Goal: Task Accomplishment & Management: Manage account settings

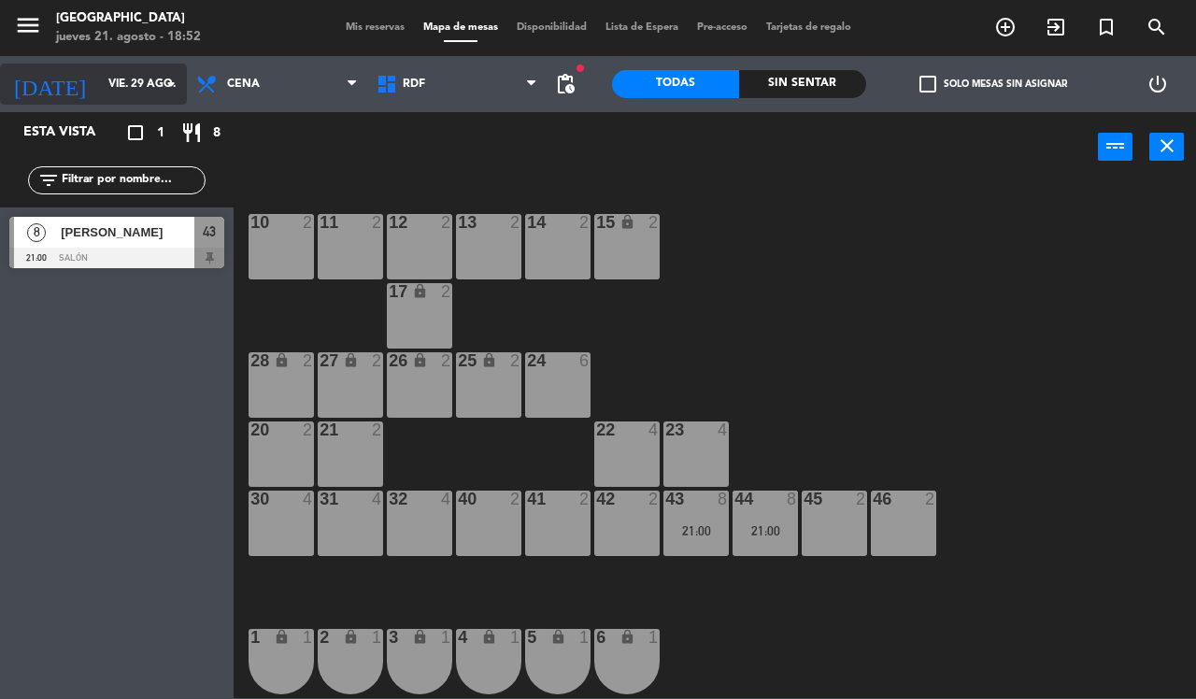
click at [157, 82] on input "vie. 29 ago." at bounding box center [173, 84] width 149 height 32
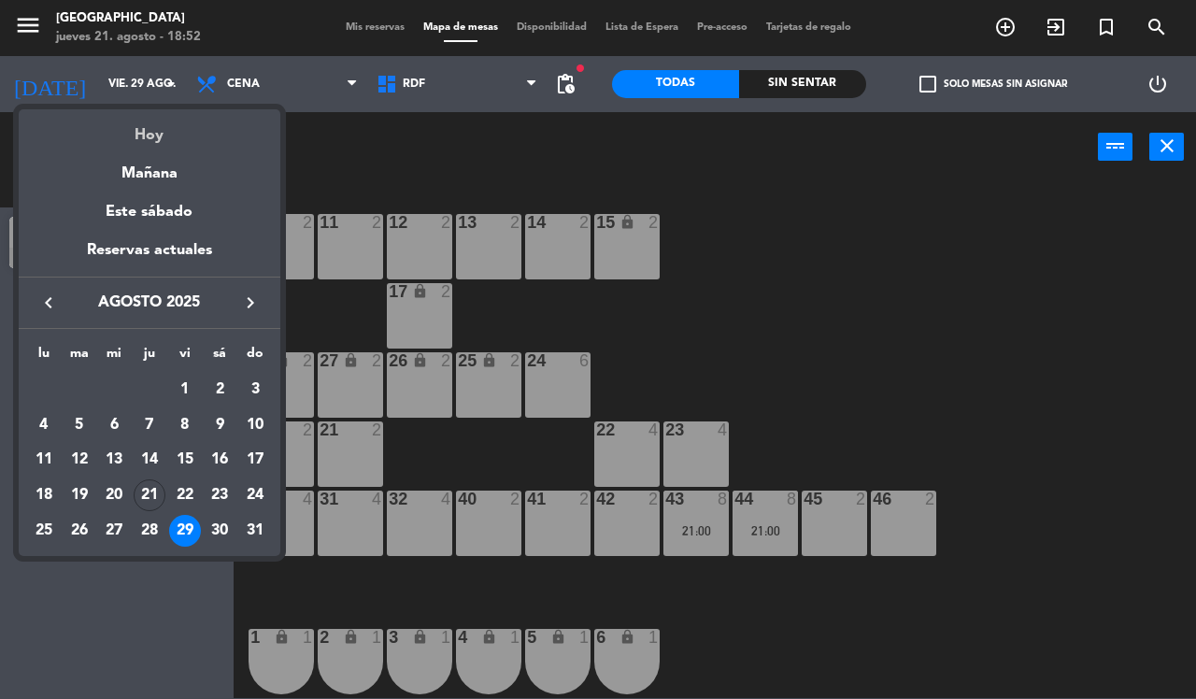
click at [161, 137] on div "Hoy" at bounding box center [150, 128] width 262 height 38
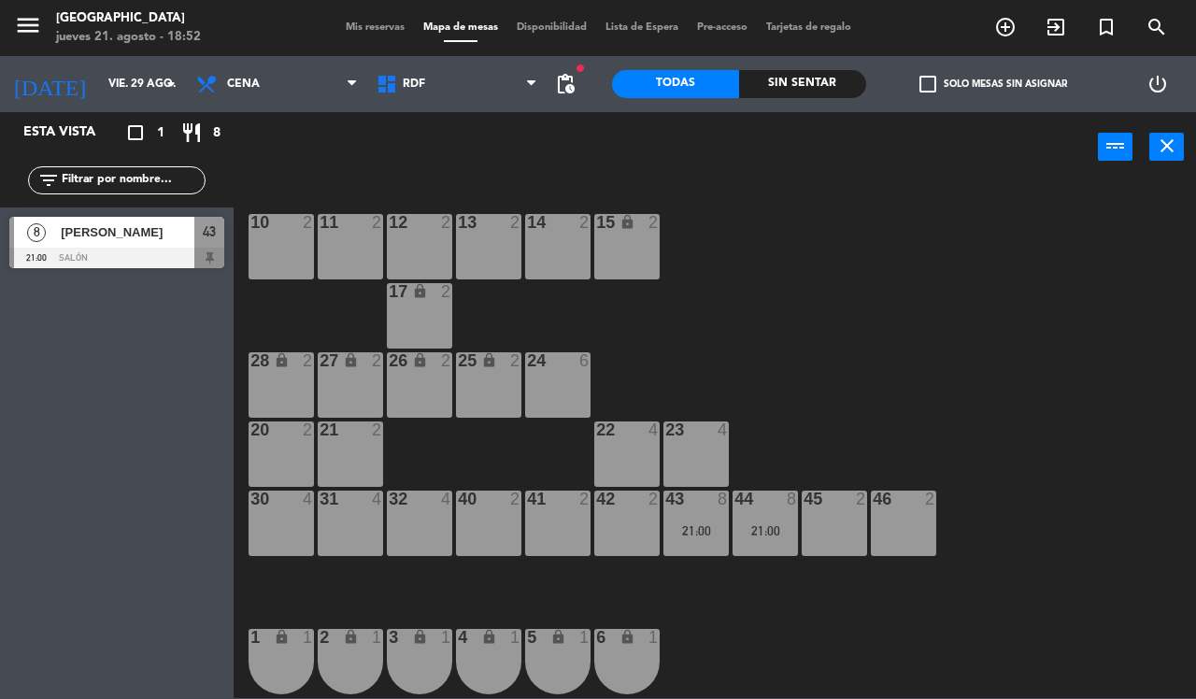
type input "jue. 21 ago."
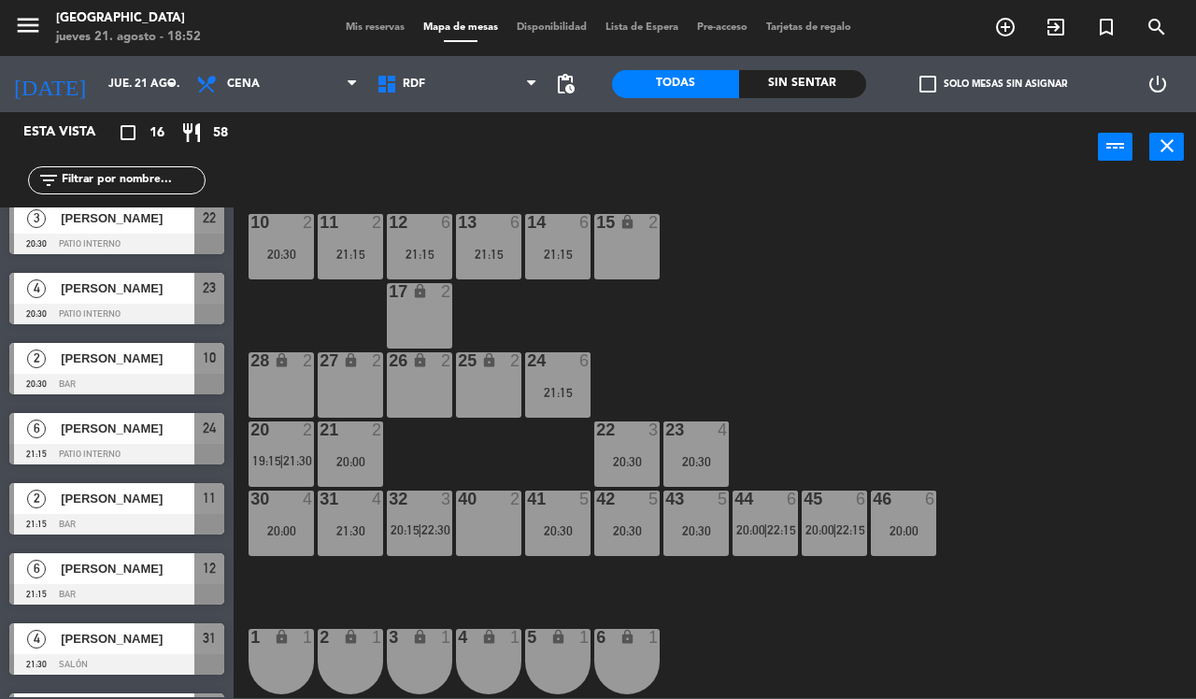
scroll to position [467, 0]
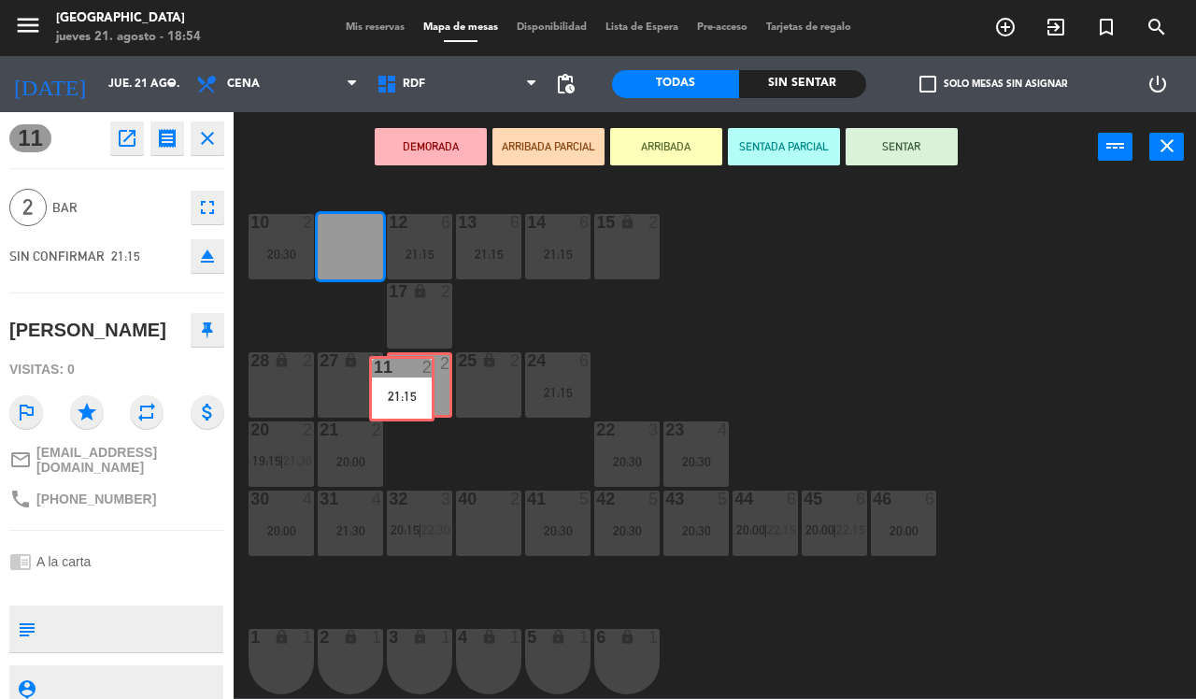
drag, startPoint x: 355, startPoint y: 262, endPoint x: 406, endPoint y: 404, distance: 151.0
click at [406, 404] on div "10 2 20:30 11 2 21:15 11 2 21:15 12 6 21:15 13 6 21:15 14 6 21:15 15 lock 2 17 …" at bounding box center [721, 439] width 950 height 517
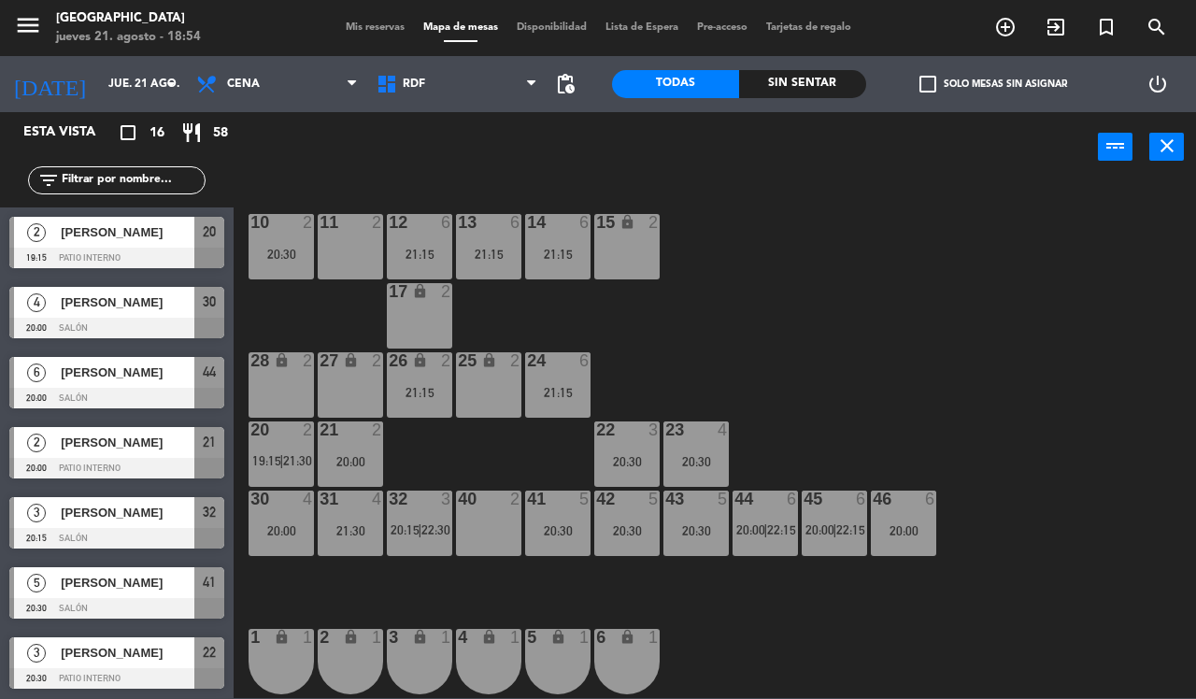
scroll to position [0, 0]
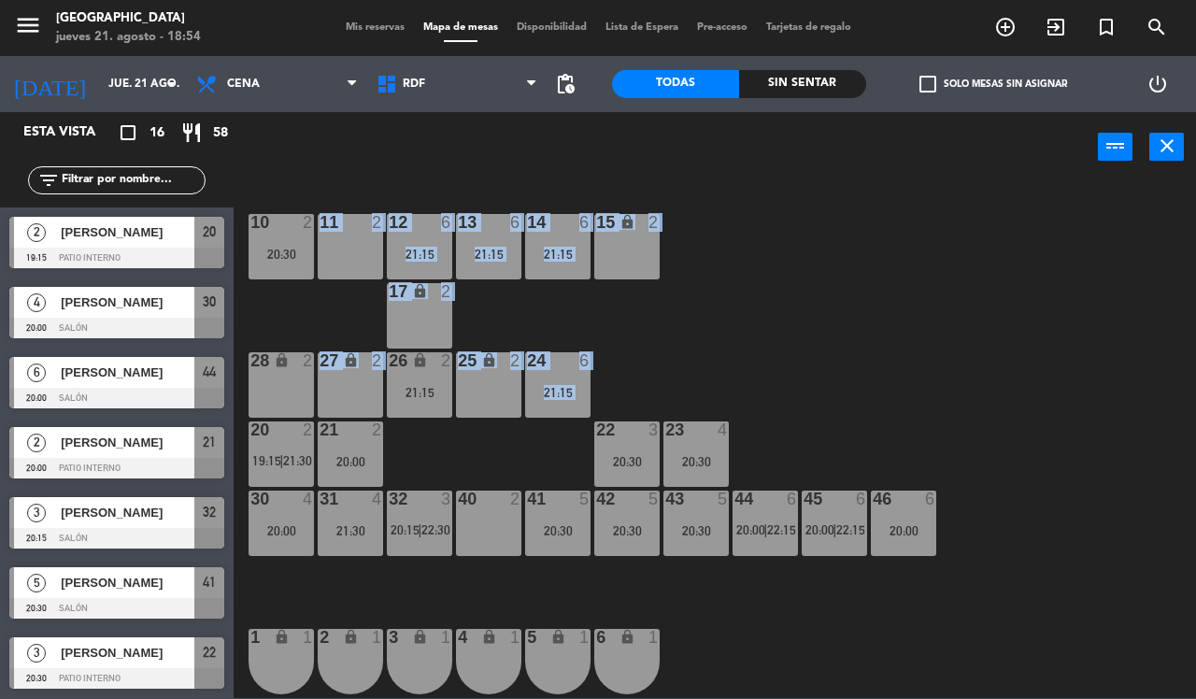
drag, startPoint x: 290, startPoint y: 262, endPoint x: 352, endPoint y: 386, distance: 139.2
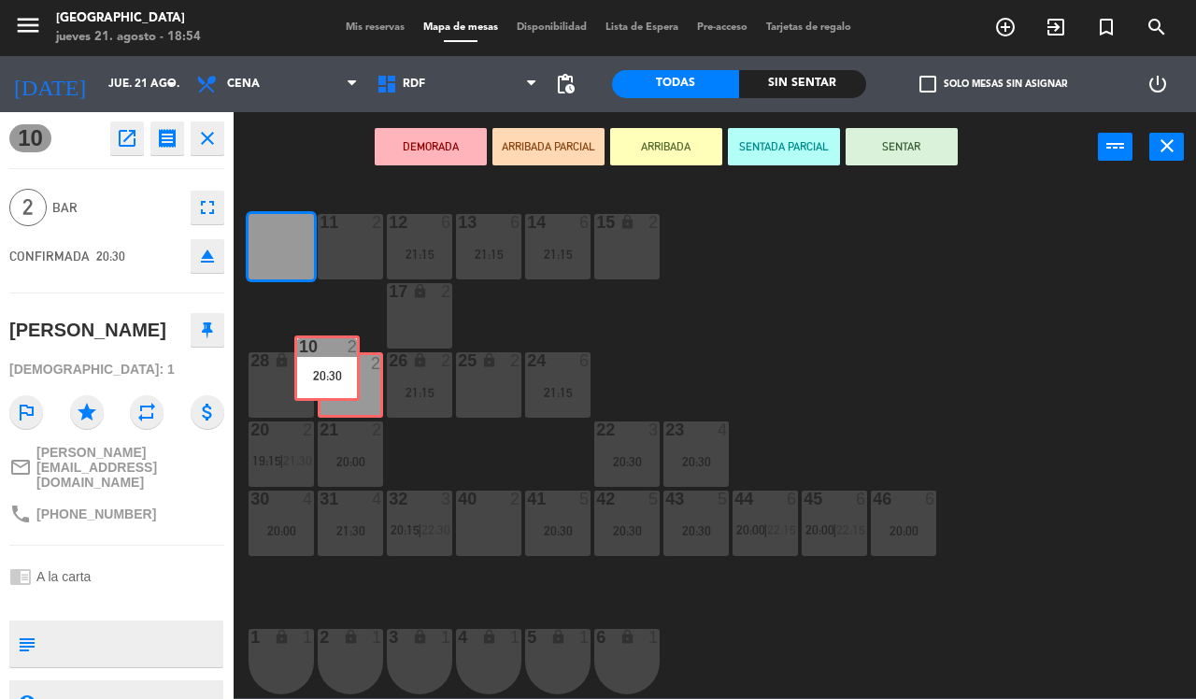
drag, startPoint x: 300, startPoint y: 262, endPoint x: 348, endPoint y: 386, distance: 133.1
click at [348, 386] on div "10 2 20:30 10 2 20:30 11 2 12 6 21:15 13 6 21:15 14 6 21:15 15 lock 2 17 lock 2…" at bounding box center [721, 439] width 950 height 517
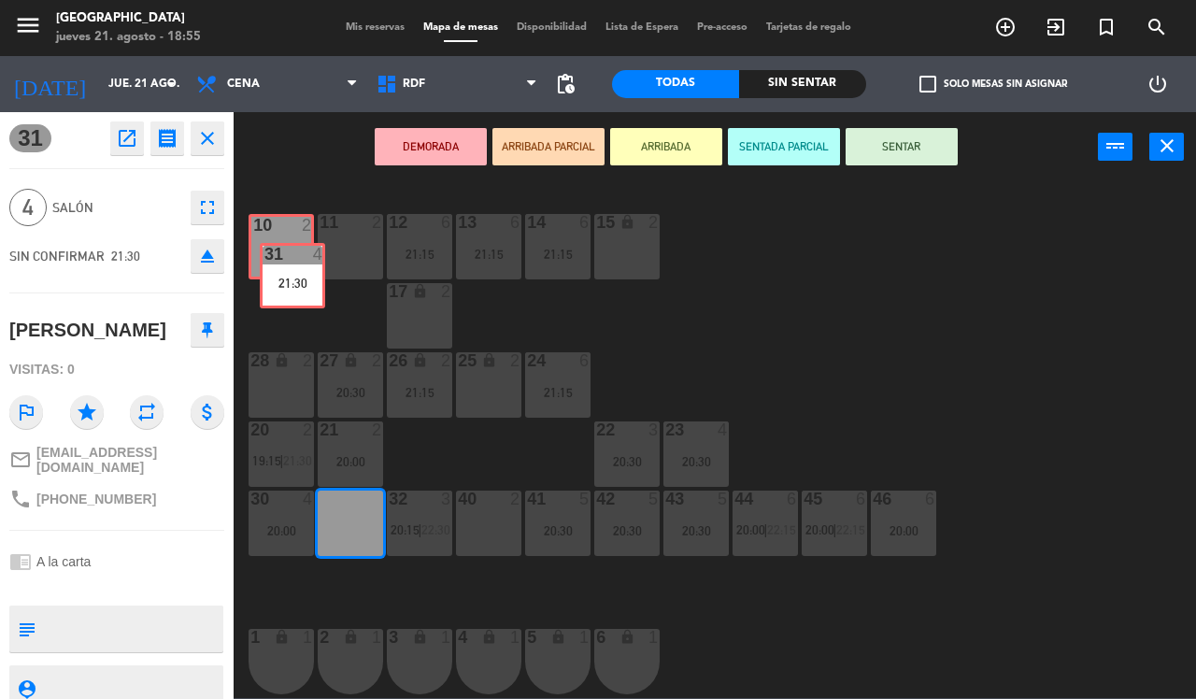
drag, startPoint x: 360, startPoint y: 511, endPoint x: 301, endPoint y: 250, distance: 267.3
click at [301, 252] on div "10 2 11 2 12 6 21:15 13 6 21:15 14 6 21:15 15 lock 2 17 lock 2 24 6 21:15 25 lo…" at bounding box center [721, 439] width 950 height 517
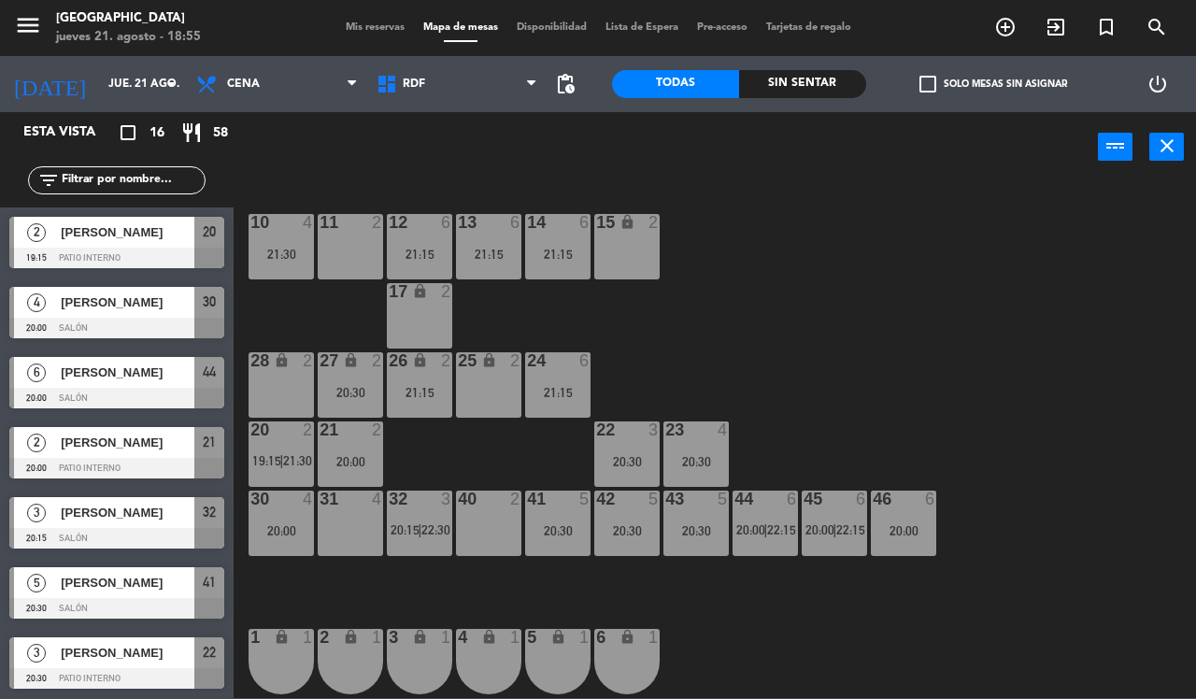
scroll to position [120, 0]
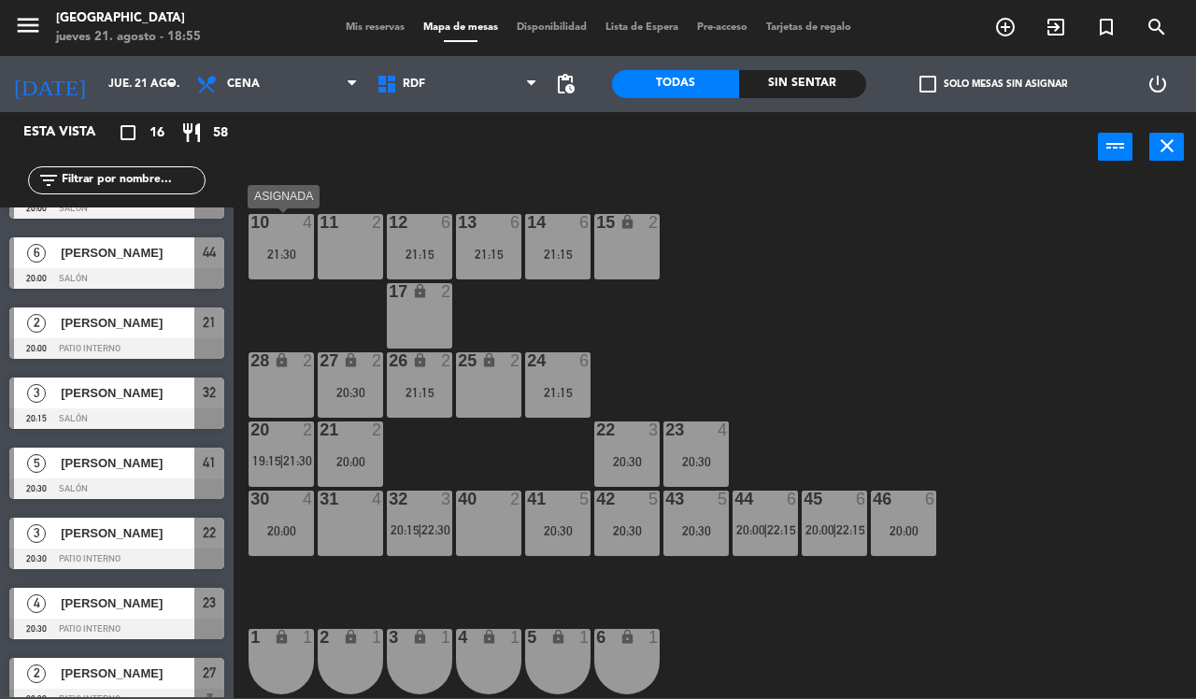
click at [305, 249] on div "21:30" at bounding box center [281, 254] width 65 height 13
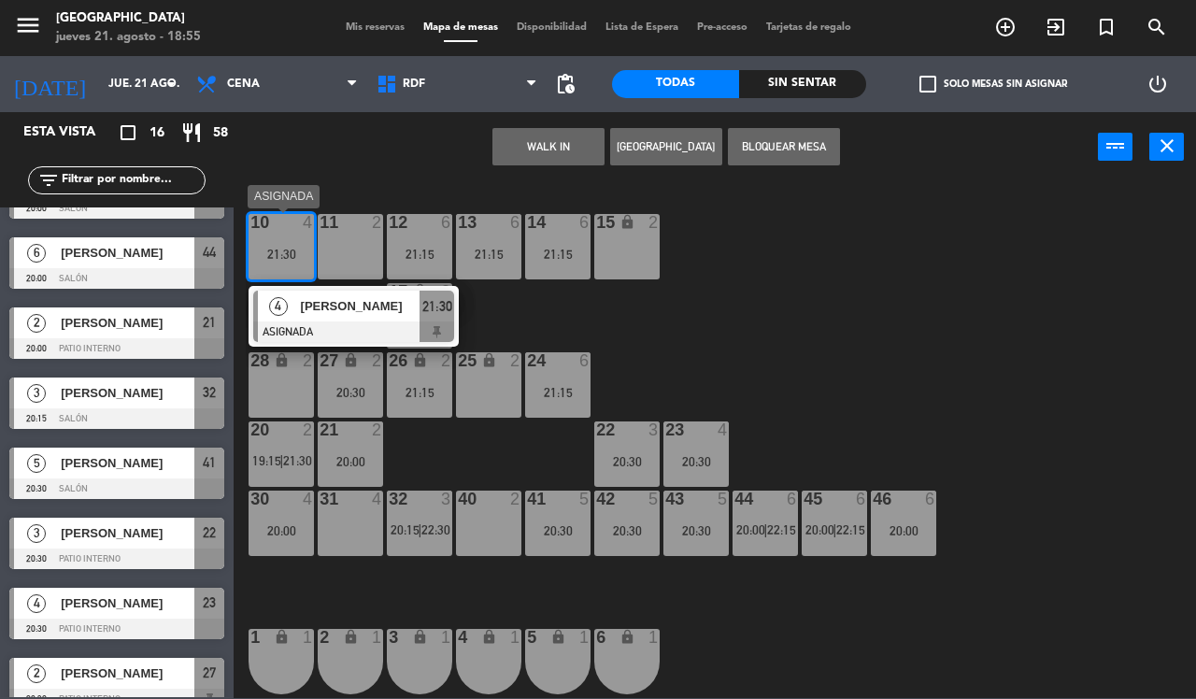
click at [347, 308] on span "[PERSON_NAME]" at bounding box center [361, 306] width 120 height 20
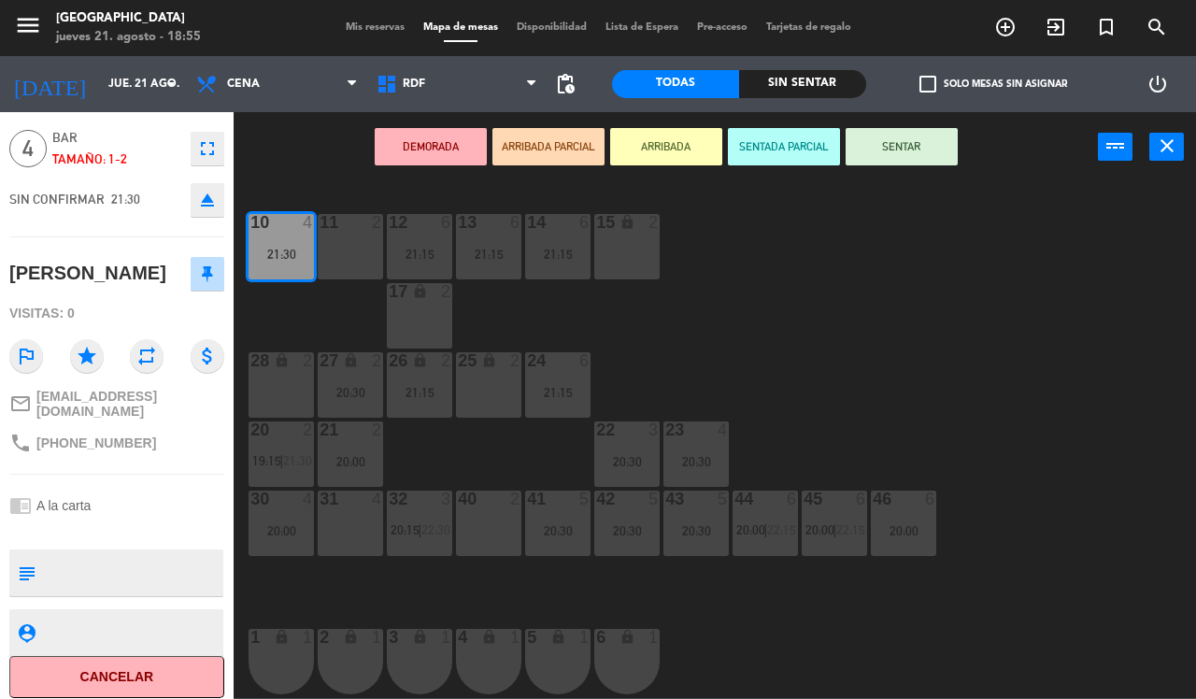
scroll to position [0, 0]
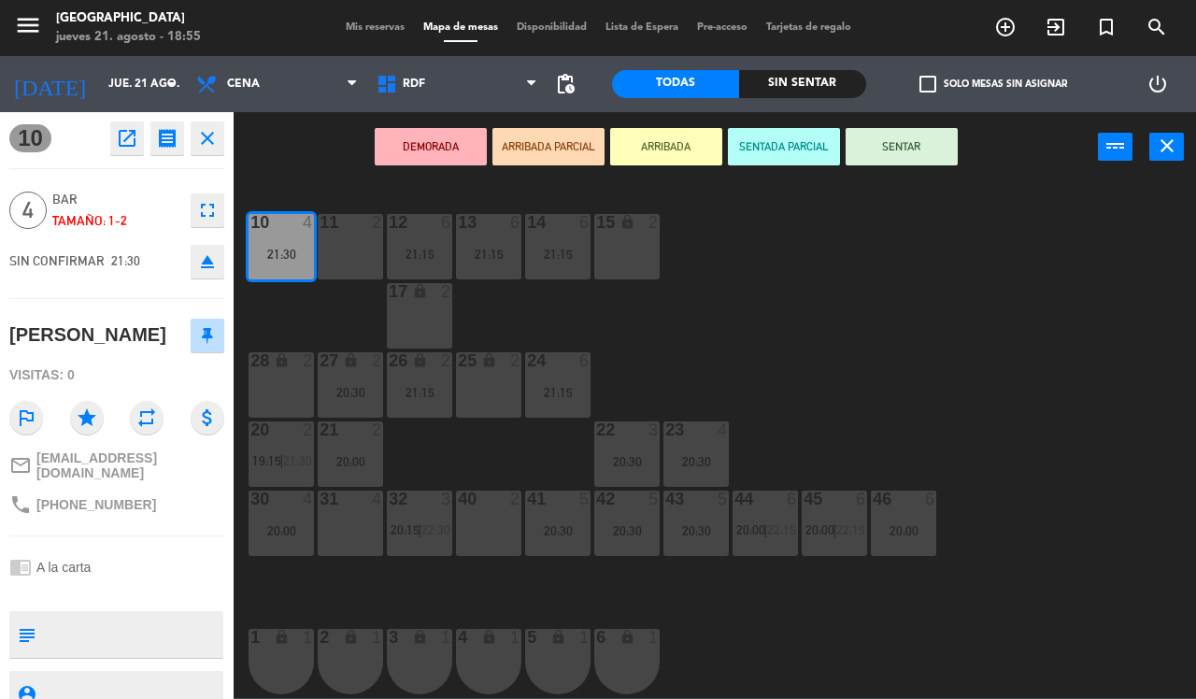
click at [787, 338] on div "10 4 21:30 11 2 12 6 21:15 13 6 21:15 14 6 21:15 15 lock 2 17 lock 2 24 6 21:15…" at bounding box center [721, 439] width 950 height 517
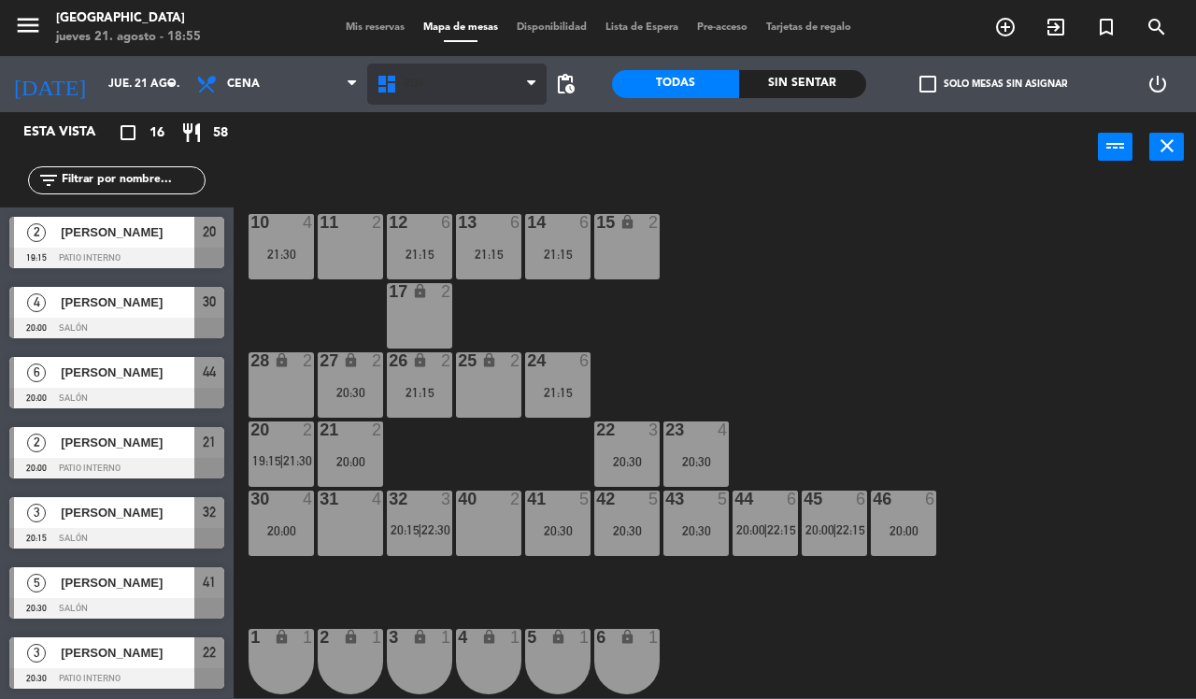
scroll to position [120, 0]
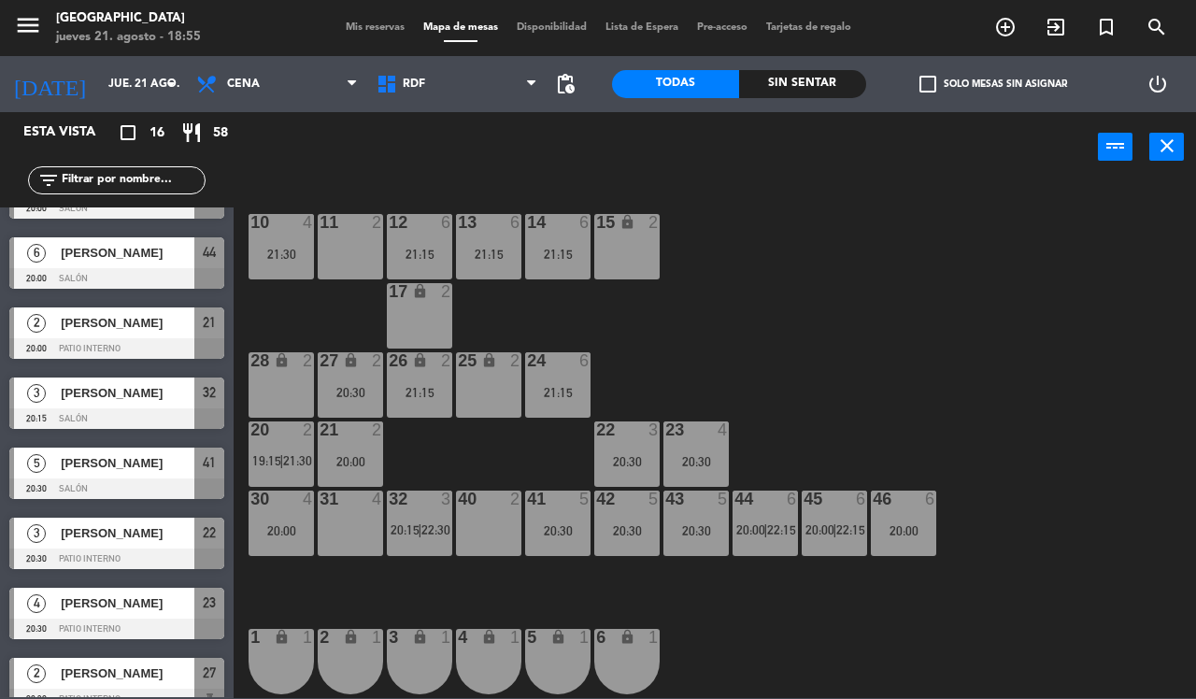
click at [367, 26] on span "Mis reservas" at bounding box center [375, 27] width 78 height 10
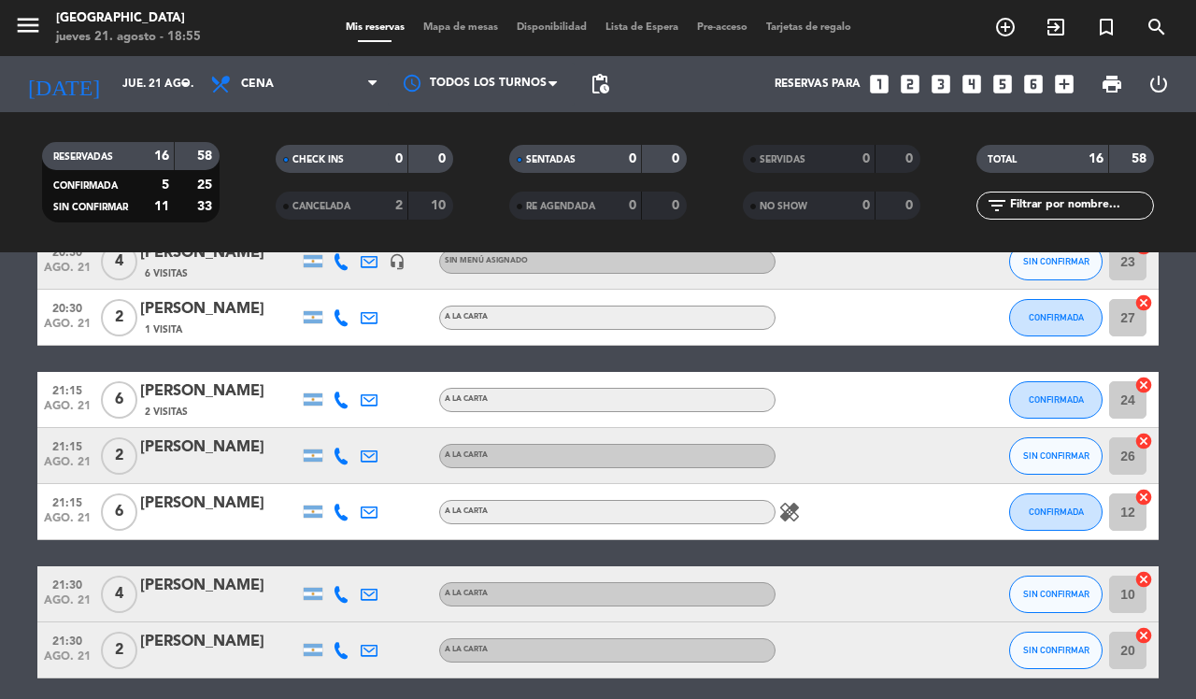
scroll to position [584, 0]
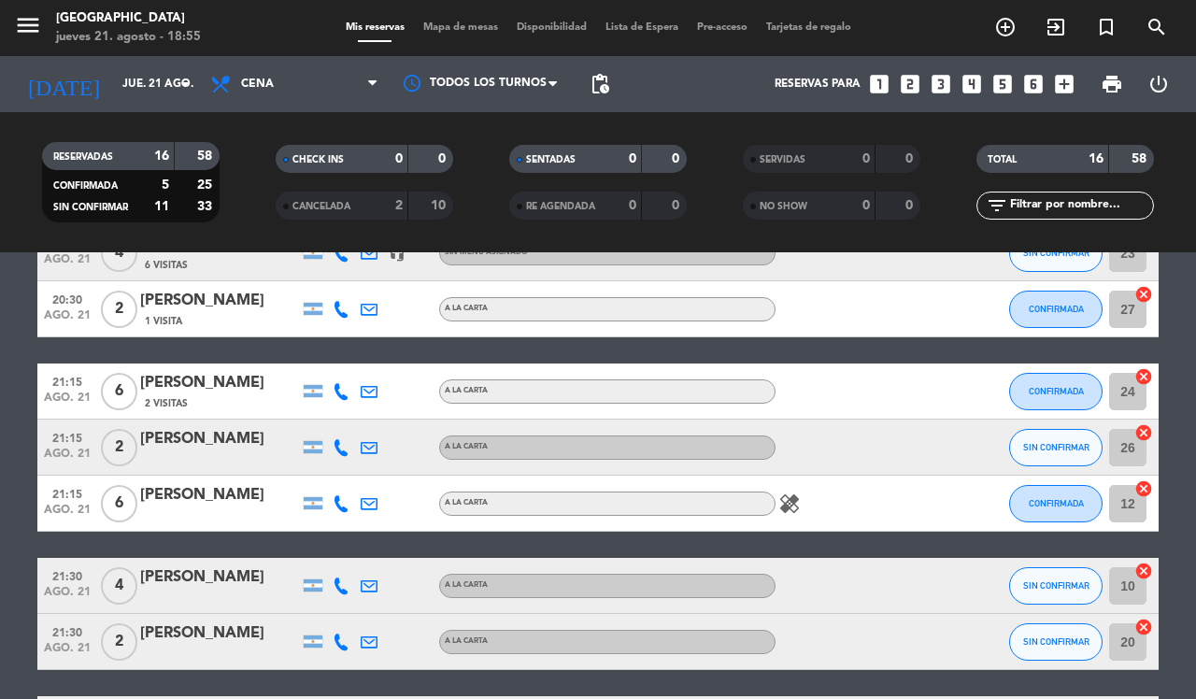
click at [215, 581] on div "[PERSON_NAME]" at bounding box center [219, 577] width 159 height 24
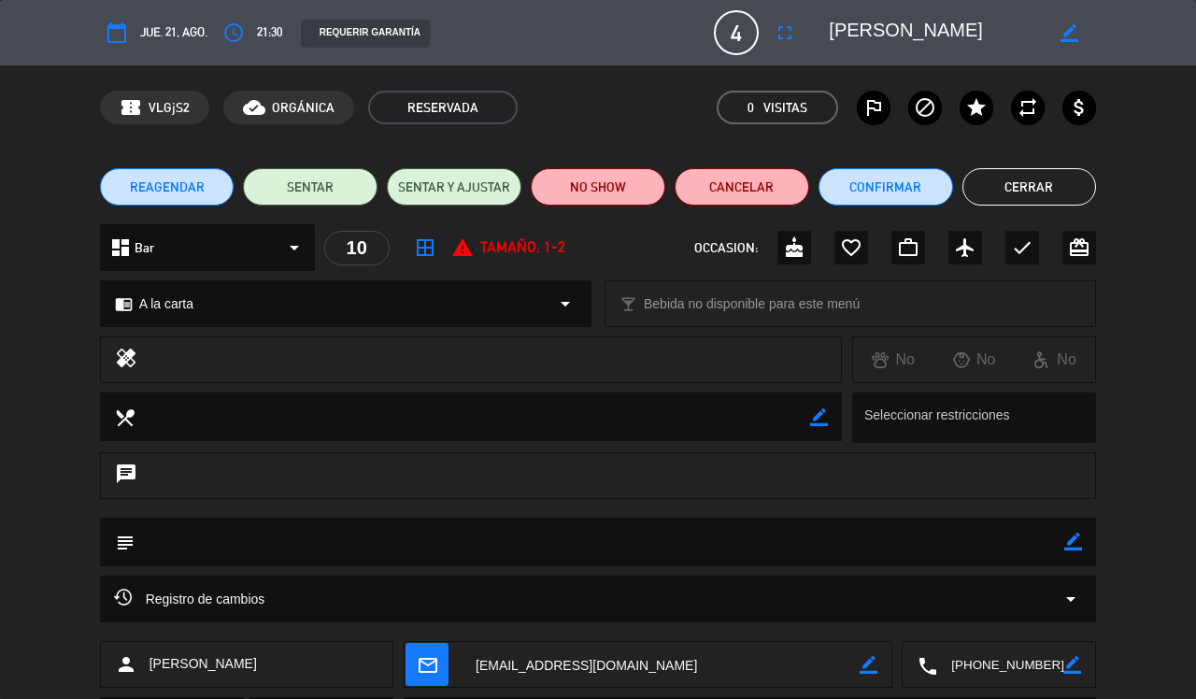
click at [1070, 25] on icon "border_color" at bounding box center [1070, 33] width 18 height 18
click at [1044, 28] on div at bounding box center [1069, 33] width 53 height 34
click at [1066, 31] on icon at bounding box center [1070, 33] width 18 height 18
click at [543, 245] on div "report_problem [PERSON_NAME]: 1-2" at bounding box center [508, 247] width 114 height 24
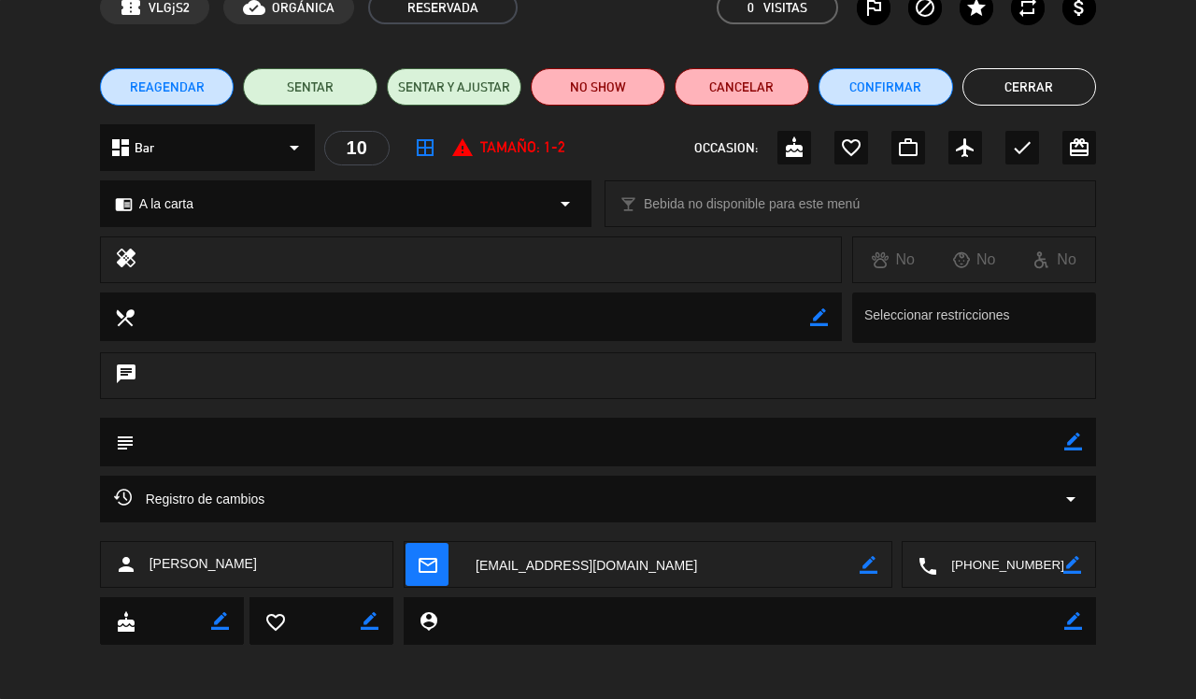
scroll to position [0, 0]
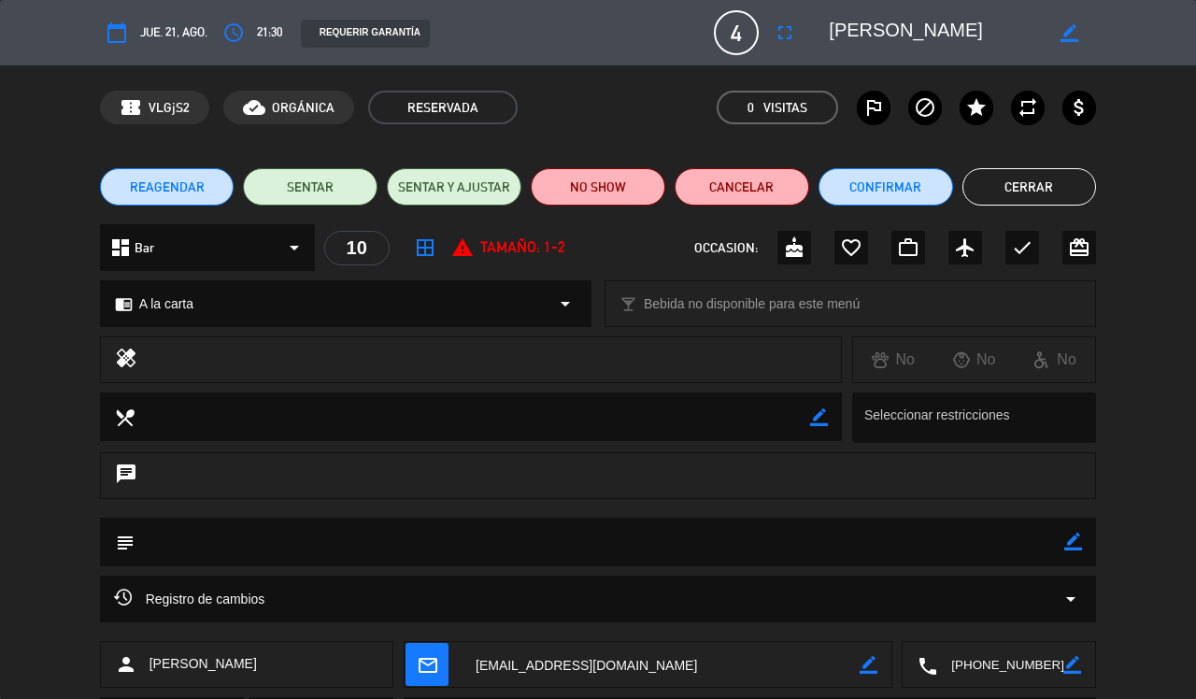
click at [732, 28] on span "4" at bounding box center [736, 32] width 45 height 45
click at [778, 29] on icon "fullscreen" at bounding box center [785, 32] width 22 height 22
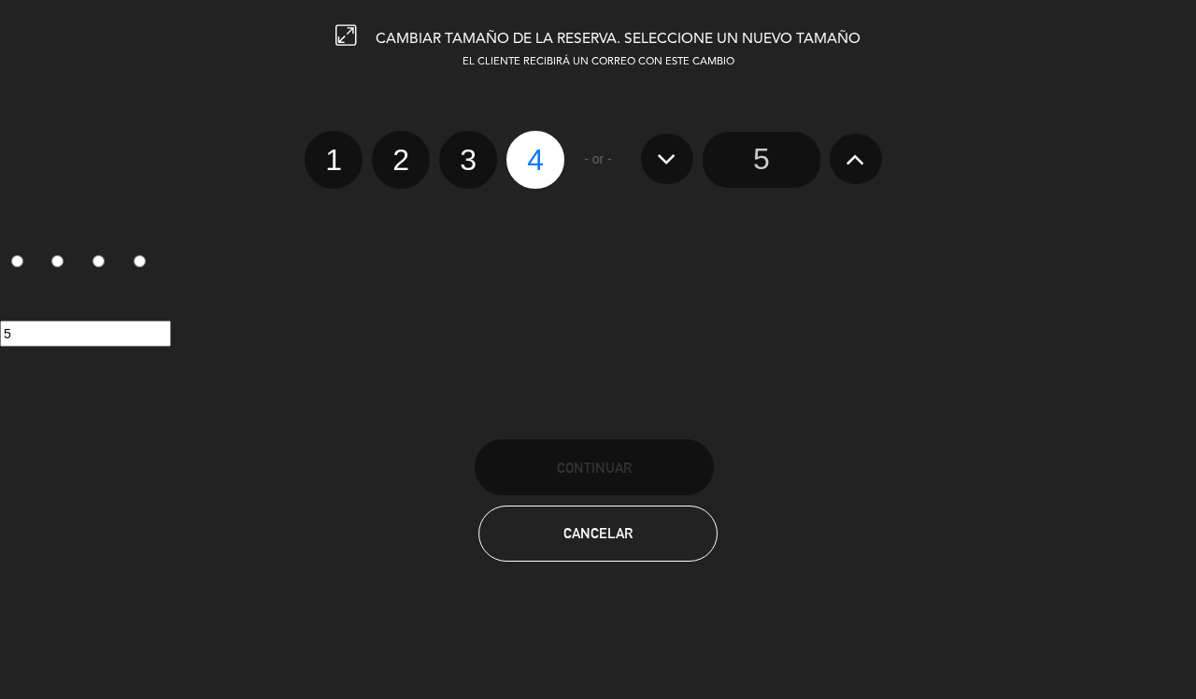
click at [850, 151] on icon at bounding box center [856, 159] width 20 height 30
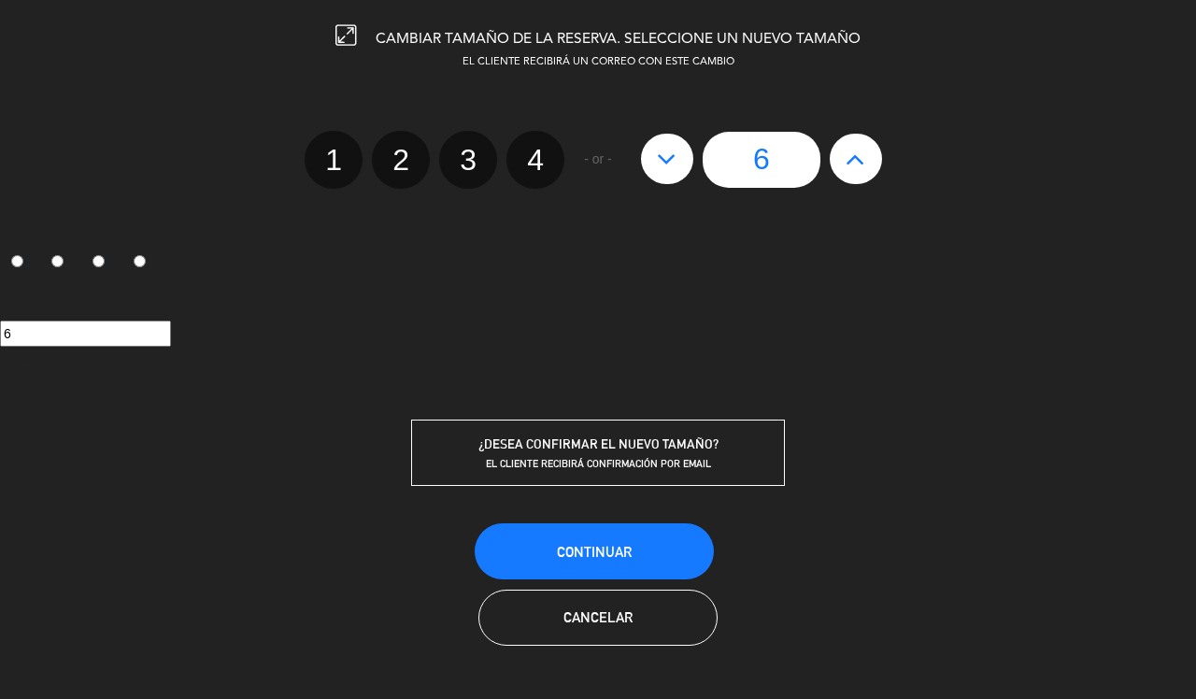
click at [777, 164] on input "6" at bounding box center [762, 160] width 118 height 56
click at [623, 549] on span "Continuar" at bounding box center [594, 552] width 75 height 16
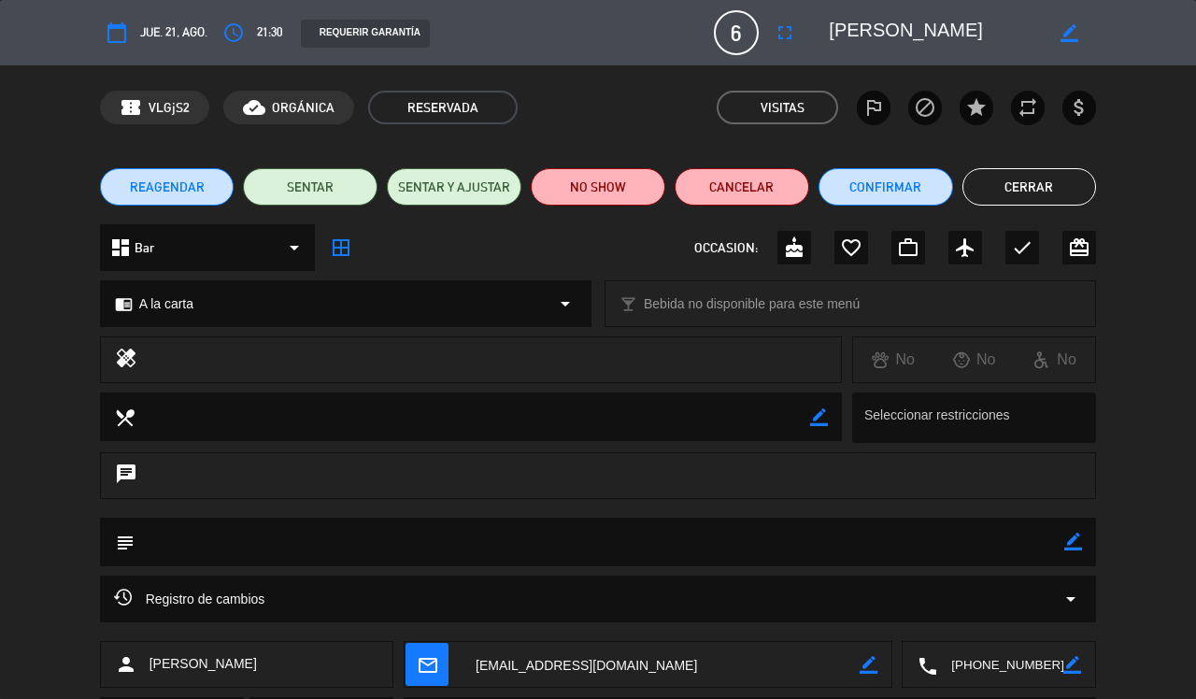
click at [1192, 184] on div "REAGENDAR SENTAR SENTAR Y AJUSTAR NO SHOW Cancelar Confirmar Cerrar" at bounding box center [598, 187] width 1196 height 75
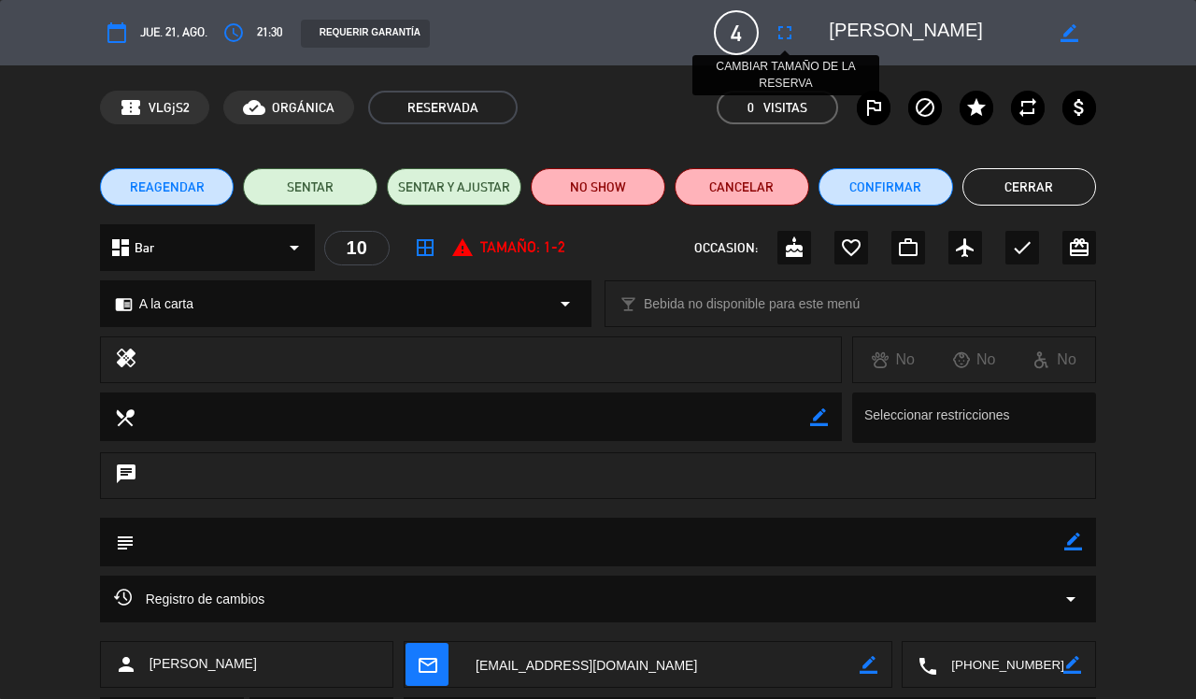
click at [787, 31] on icon "fullscreen" at bounding box center [785, 32] width 22 height 22
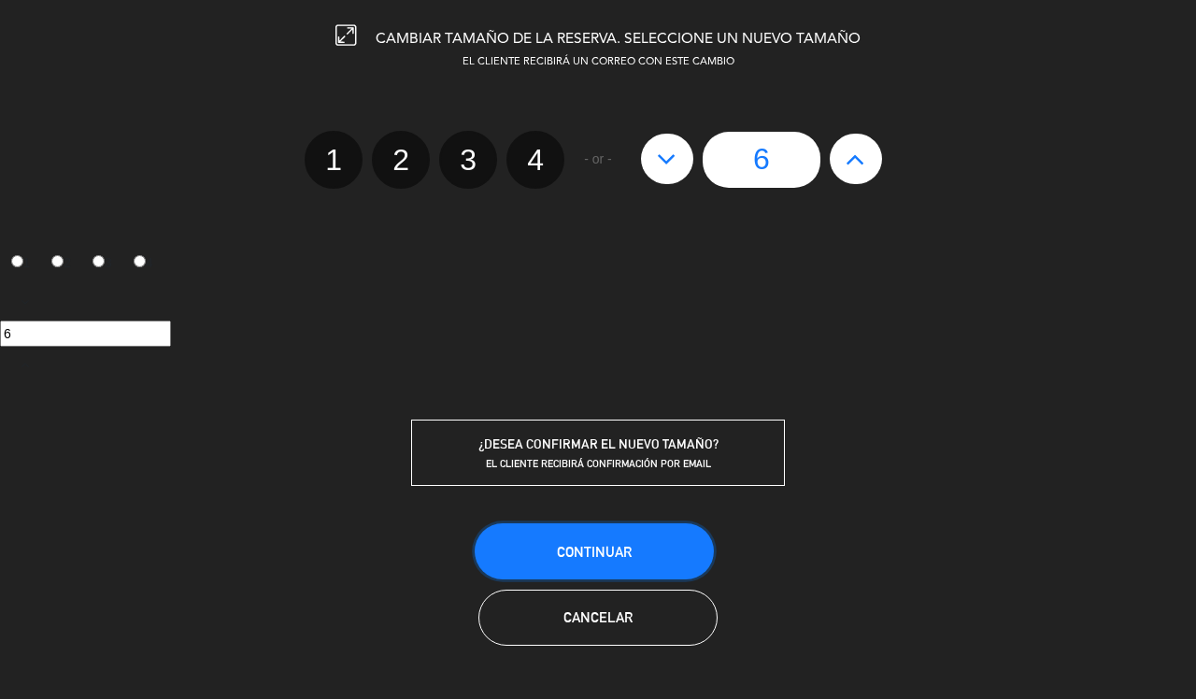
click at [604, 548] on span "Continuar" at bounding box center [594, 552] width 75 height 16
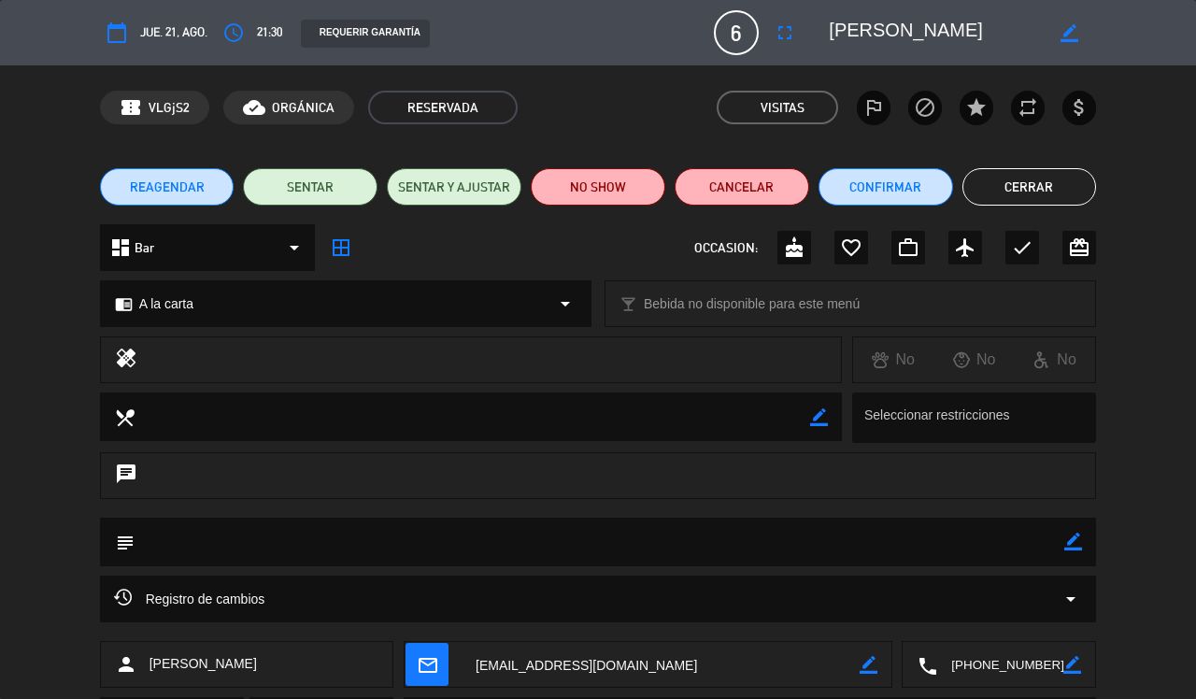
click at [1062, 24] on icon "border_color" at bounding box center [1070, 33] width 18 height 18
click at [1062, 24] on icon at bounding box center [1070, 33] width 18 height 18
click at [1121, 132] on div "confirmation_number VLGjS2 cloud_done ORGÁNICA RESERVADA Visitas outlined_flag …" at bounding box center [598, 107] width 1196 height 84
click at [259, 30] on span "21:30" at bounding box center [269, 32] width 25 height 21
click at [235, 30] on icon "access_time" at bounding box center [233, 32] width 22 height 22
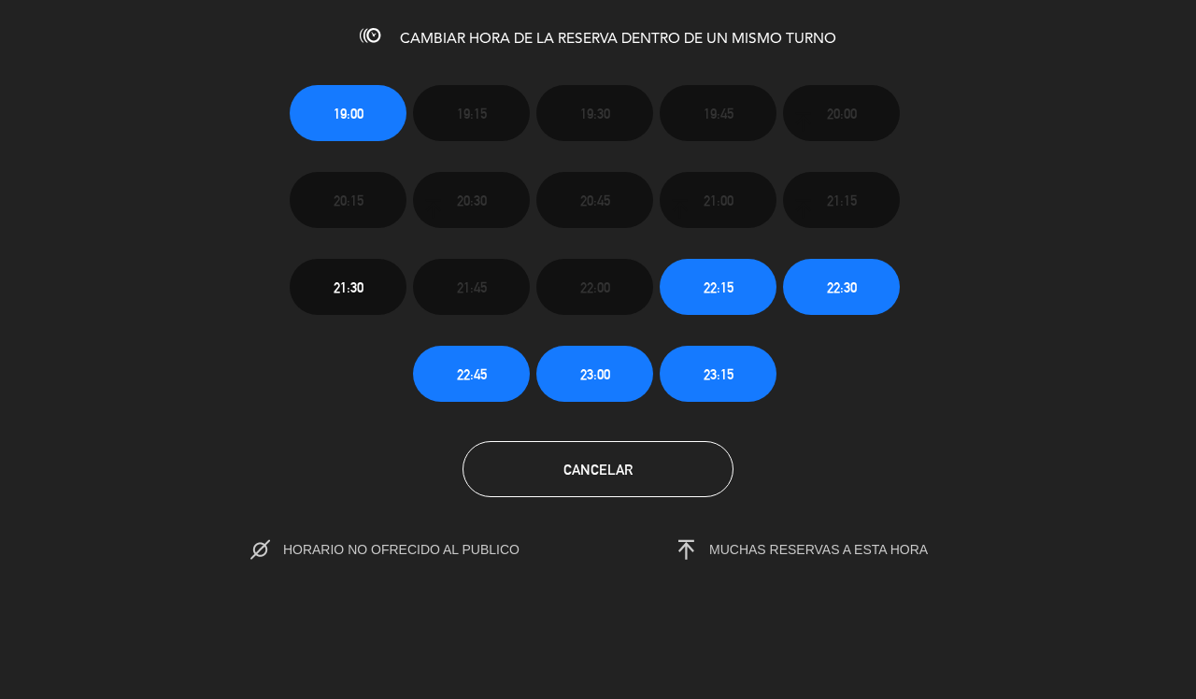
click at [788, 358] on div "19:00 19:15 19:30 19:45 20:00 20:15 20:30 20:45 21:00 21:15 21:30 21:45 22:00 2…" at bounding box center [598, 228] width 645 height 348
click at [923, 381] on div "19:00 19:15 19:30 19:45 20:00 20:15 20:30 20:45 21:00 21:15 21:30 21:45 22:00 2…" at bounding box center [598, 228] width 1224 height 348
click at [976, 250] on div "19:00 19:15 19:30 19:45 20:00 20:15 20:30 20:45 21:00 21:15 21:30 21:45 22:00 2…" at bounding box center [598, 228] width 1224 height 348
